Goal: Task Accomplishment & Management: Complete application form

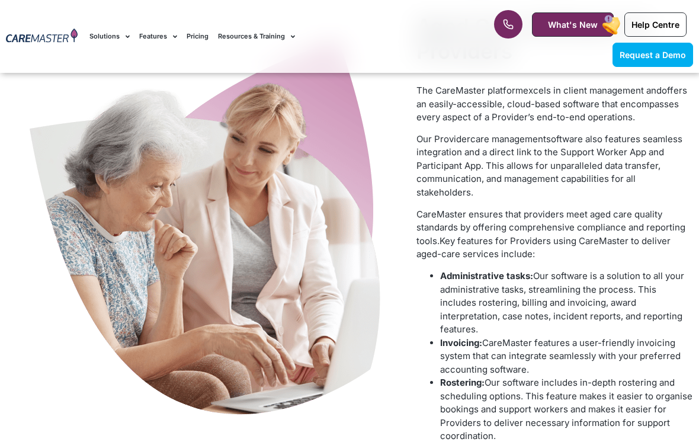
scroll to position [569, 0]
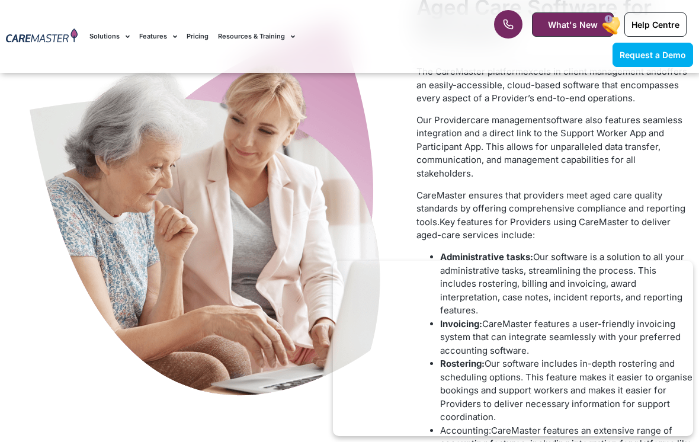
click at [611, 18] on rect at bounding box center [612, 25] width 22 height 23
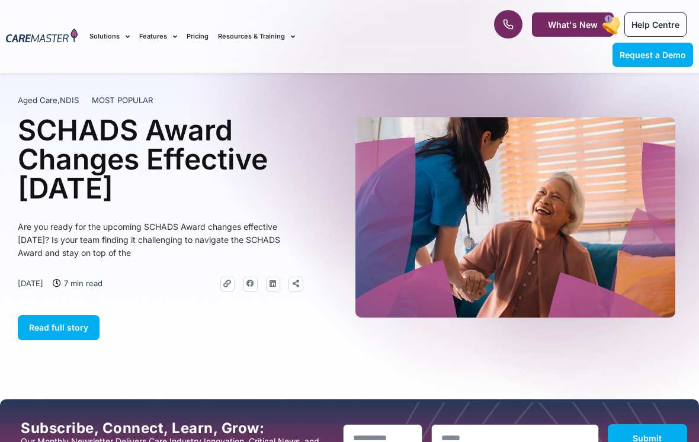
scroll to position [14, 0]
click at [594, 20] on span "What's New" at bounding box center [573, 25] width 50 height 10
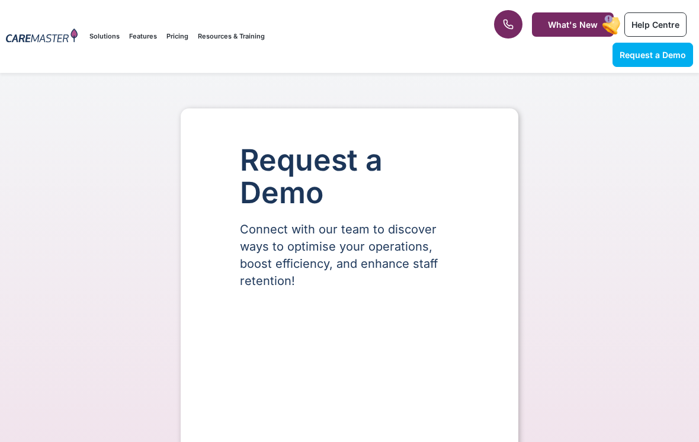
select select "**"
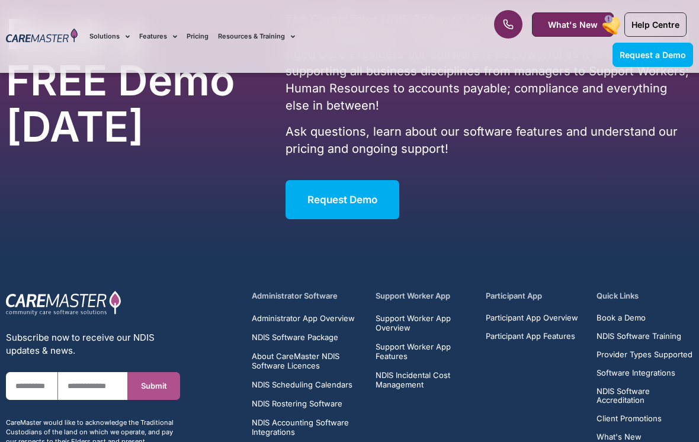
scroll to position [2331, 0]
